Goal: Information Seeking & Learning: Learn about a topic

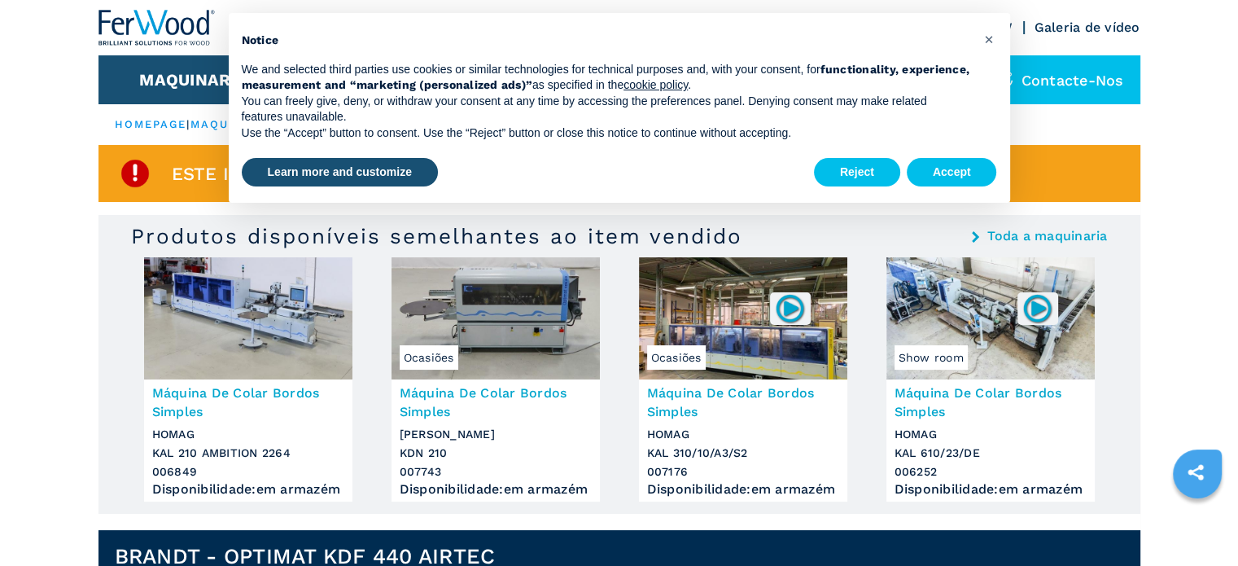
click at [155, 16] on img at bounding box center [156, 28] width 117 height 36
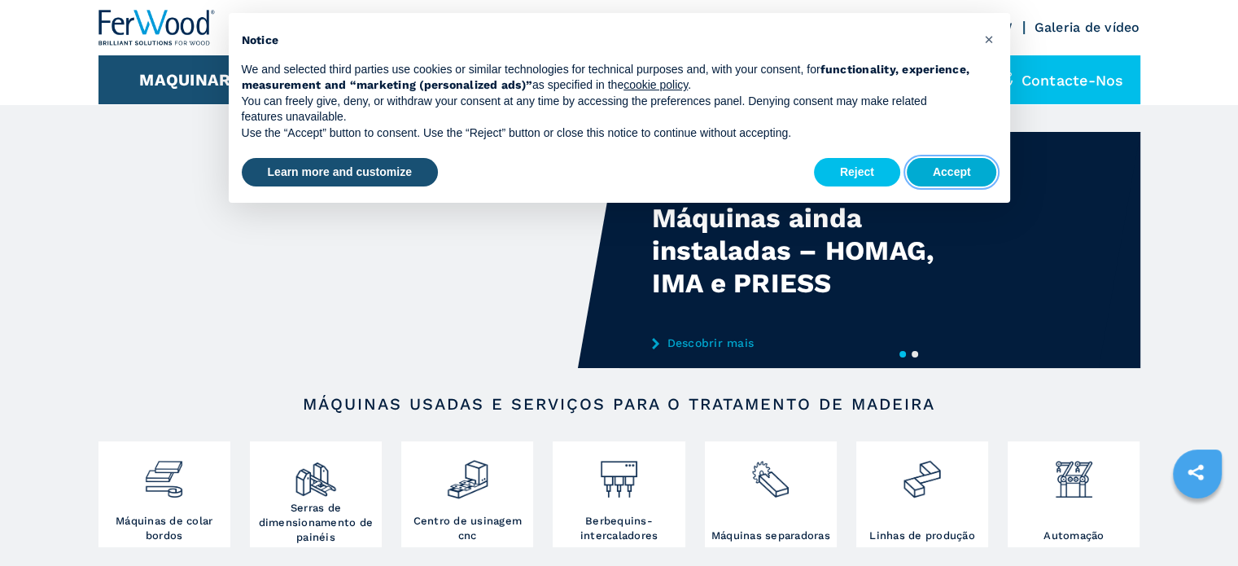
click at [960, 173] on button "Accept" at bounding box center [951, 172] width 90 height 29
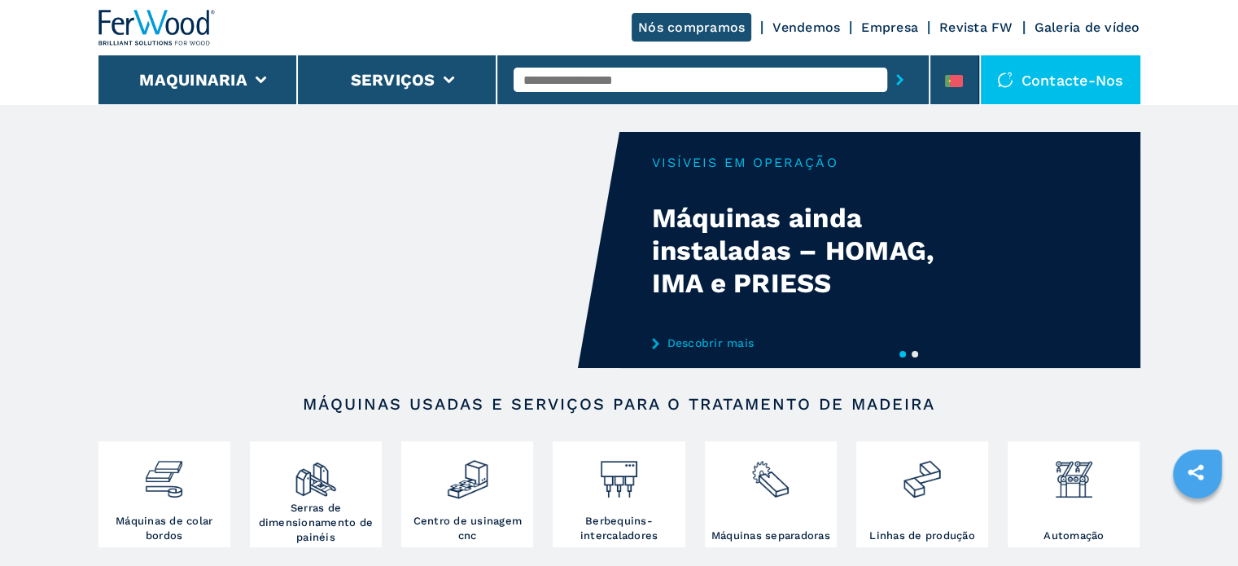
click at [565, 84] on input "text" at bounding box center [699, 80] width 373 height 24
type input "******"
click at [887, 61] on button "submit-button" at bounding box center [899, 79] width 25 height 37
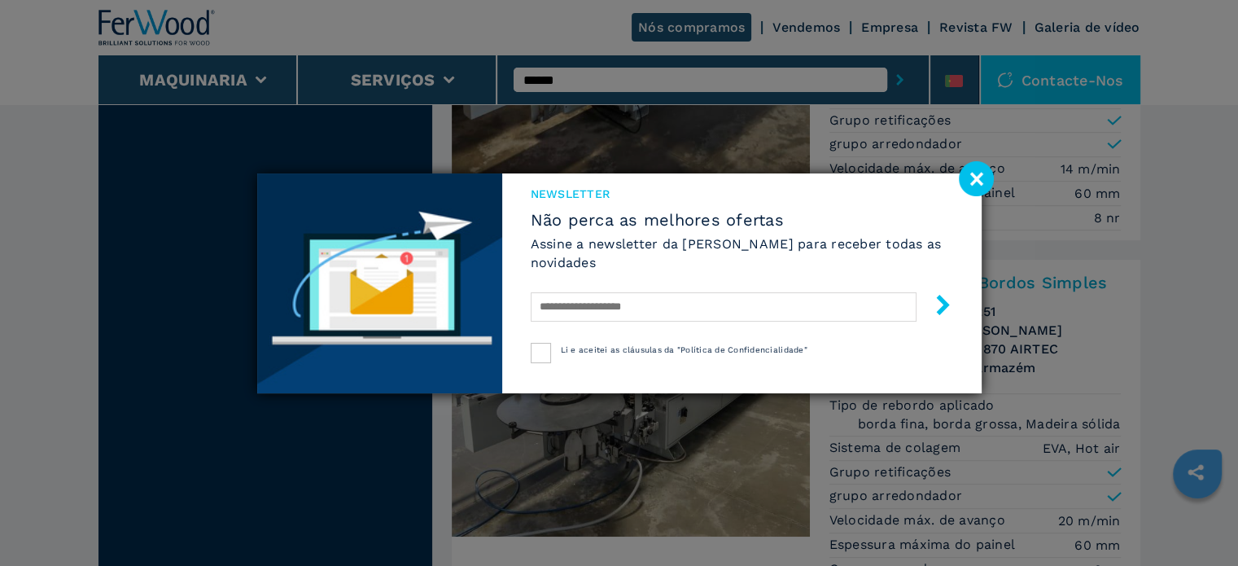
scroll to position [651, 0]
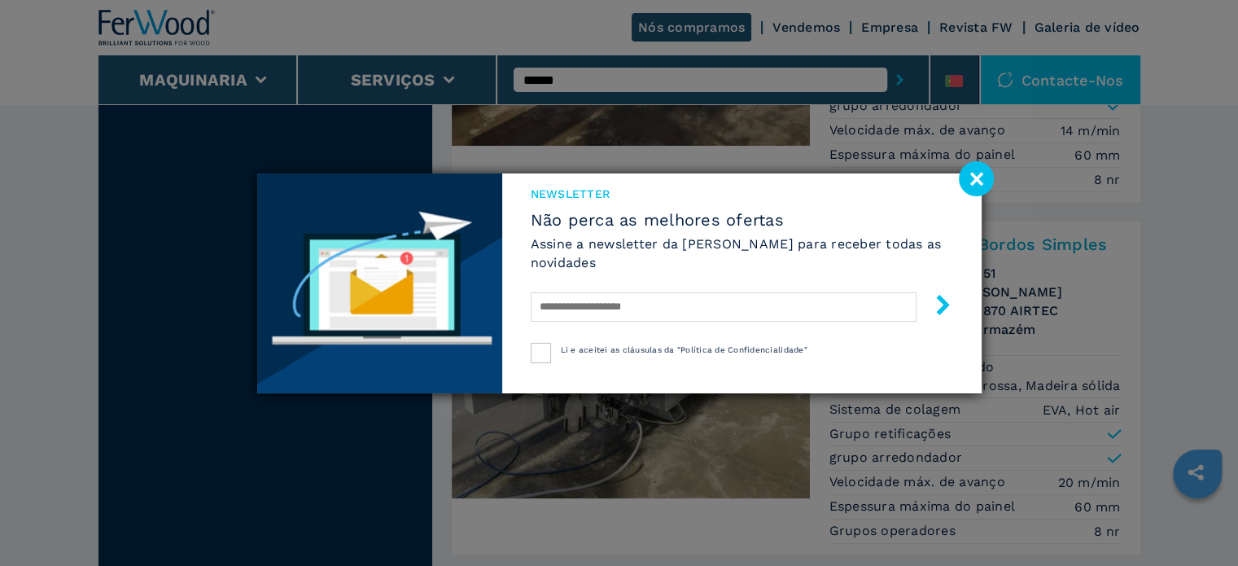
click at [976, 176] on image at bounding box center [976, 178] width 35 height 35
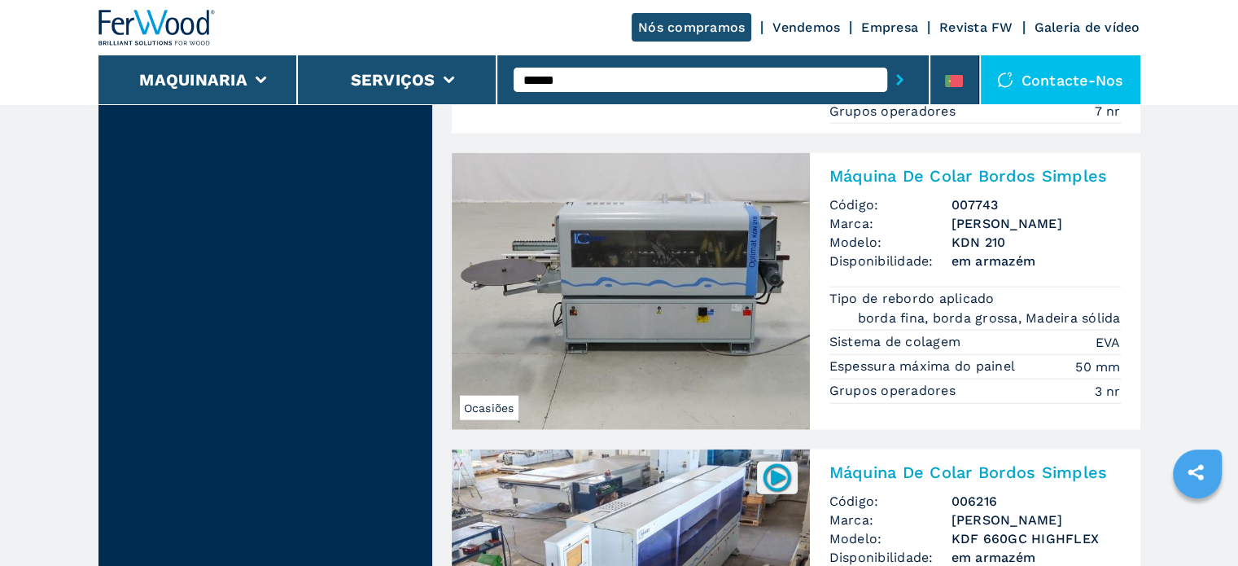
scroll to position [3824, 0]
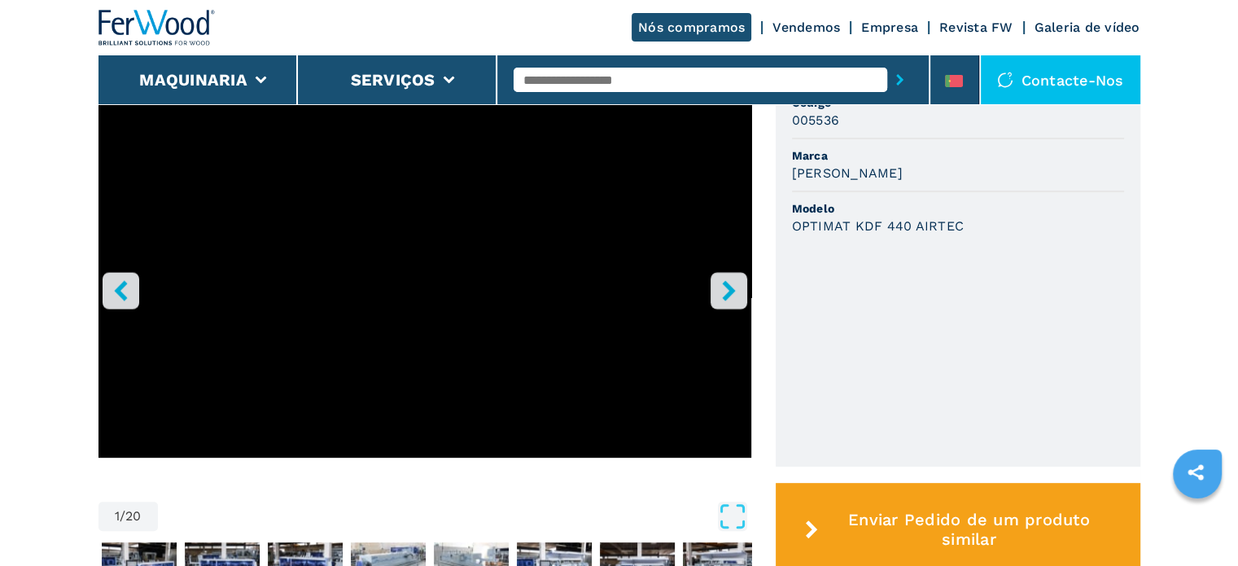
scroll to position [570, 0]
